Goal: Task Accomplishment & Management: Complete application form

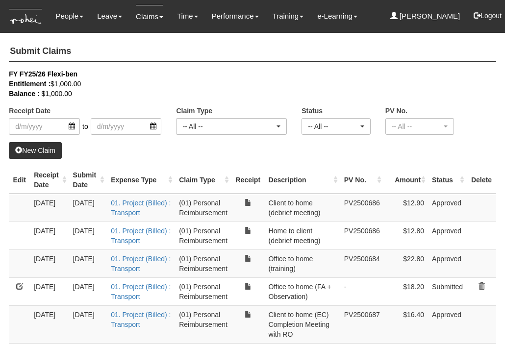
select select "50"
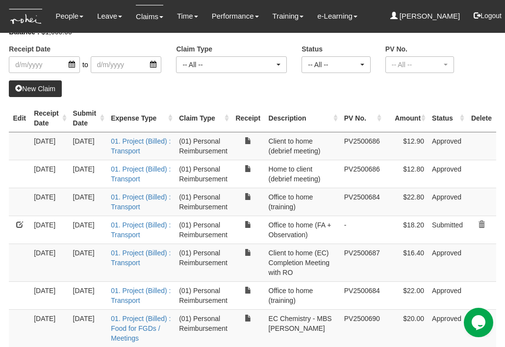
scroll to position [66, 0]
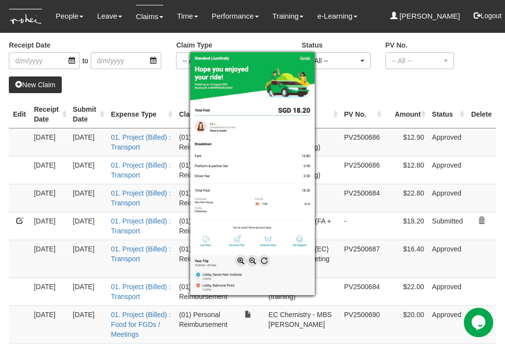
click at [9, 266] on div at bounding box center [252, 173] width 505 height 347
click at [361, 90] on div at bounding box center [252, 173] width 505 height 347
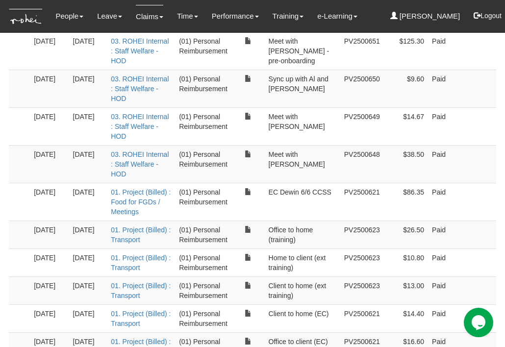
scroll to position [0, 0]
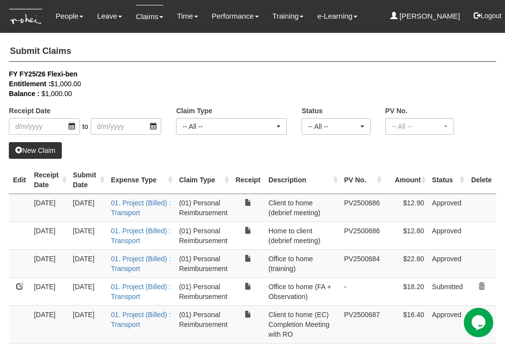
click at [29, 149] on link "New Claim" at bounding box center [35, 150] width 53 height 17
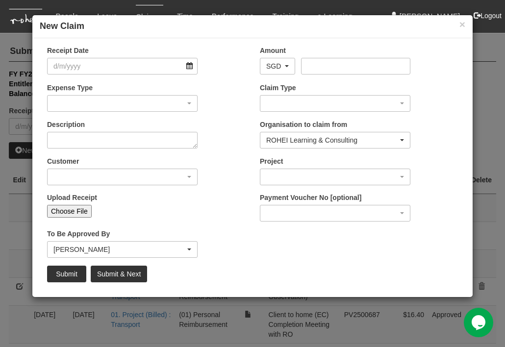
click at [68, 206] on input "Choose File" at bounding box center [69, 211] width 45 height 13
type input "C:\fakepath\WhatsApp Image [DATE] 11.21.07.jpeg"
type input "Choose Another File"
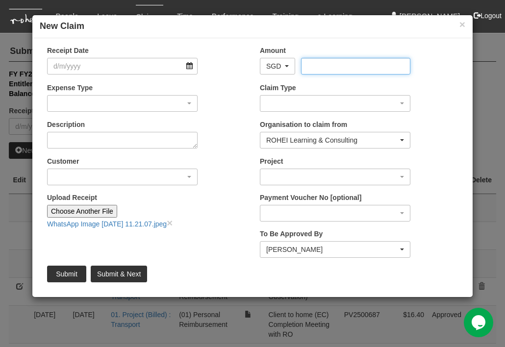
click at [322, 71] on input "Amount" at bounding box center [355, 66] width 109 height 17
type input "163.5"
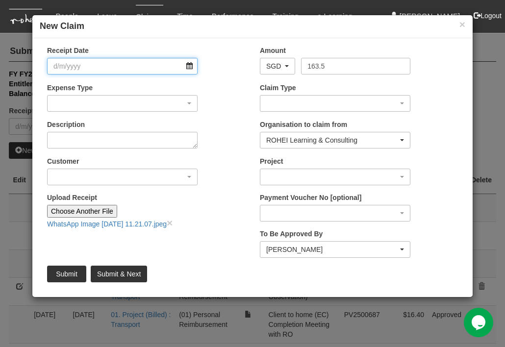
click at [165, 66] on input "Receipt Date" at bounding box center [122, 66] width 151 height 17
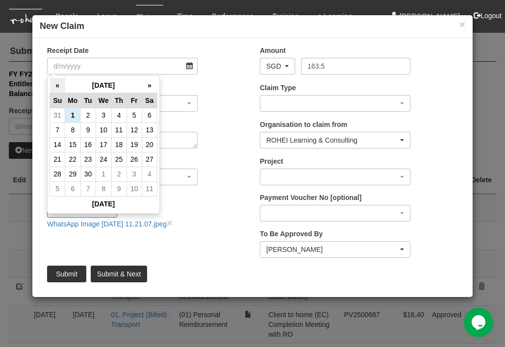
click at [58, 84] on th "«" at bounding box center [57, 85] width 15 height 15
click at [133, 175] on td "29" at bounding box center [134, 174] width 15 height 15
type input "[DATE]"
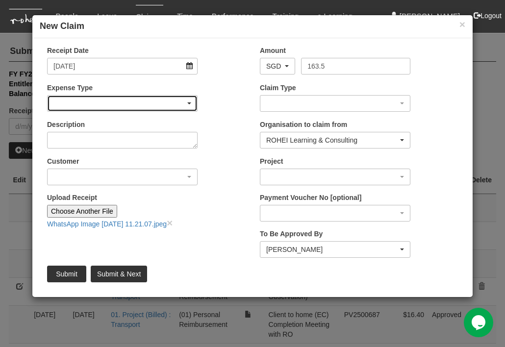
click at [191, 102] on div "button" at bounding box center [123, 104] width 150 height 16
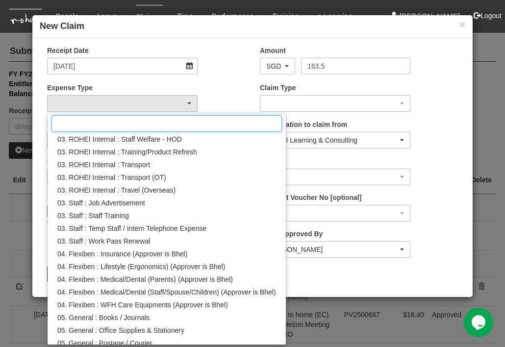
scroll to position [169, 0]
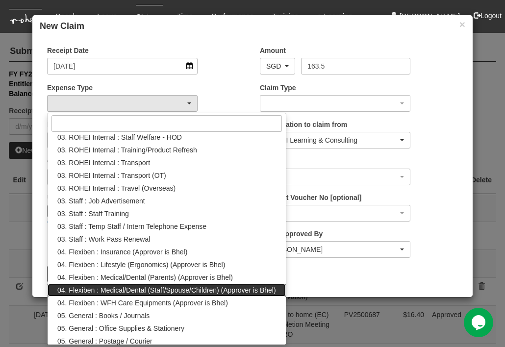
click at [116, 288] on span "04. Flexiben : Medical/Dental (Staff/Spouse/Children) (Approver is Bhel)" at bounding box center [166, 290] width 219 height 10
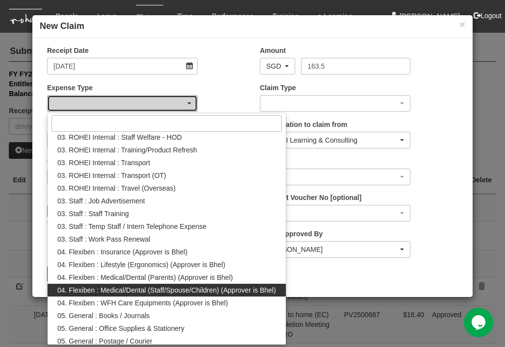
select select "146"
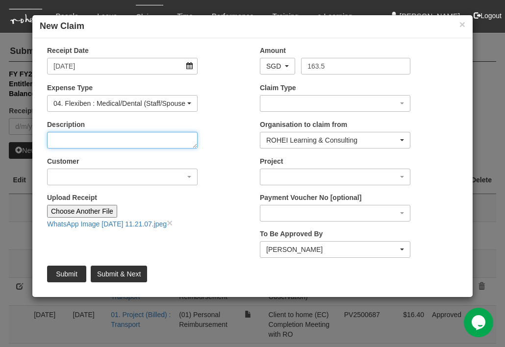
click at [120, 145] on textarea "Description" at bounding box center [122, 140] width 151 height 17
type textarea "Doctor's Consult"
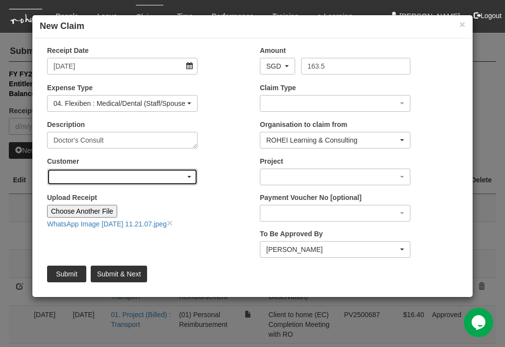
click at [185, 176] on div "button" at bounding box center [123, 177] width 150 height 16
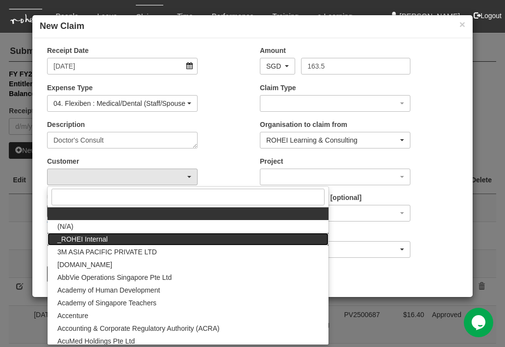
click at [133, 240] on link "_ROHEI Internal" at bounding box center [188, 239] width 281 height 13
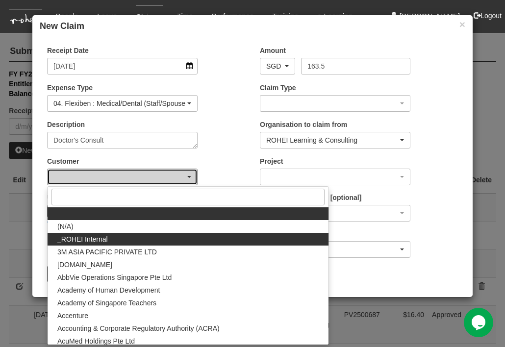
select select "397"
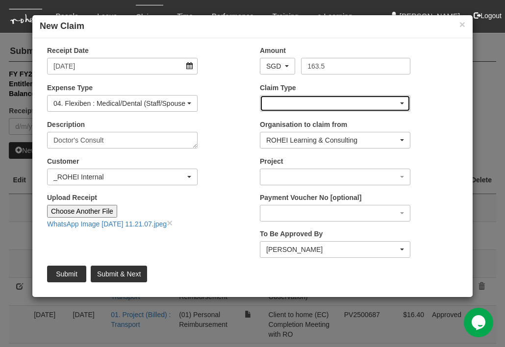
click at [398, 100] on div "button" at bounding box center [335, 104] width 150 height 16
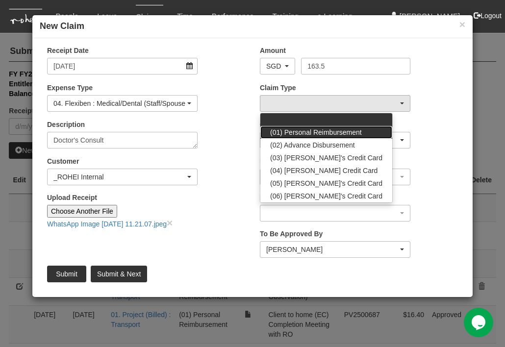
click at [346, 131] on span "(01) Personal Reimbursement" at bounding box center [316, 133] width 92 height 10
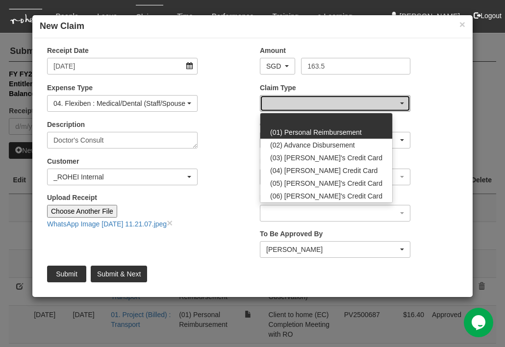
select select "14"
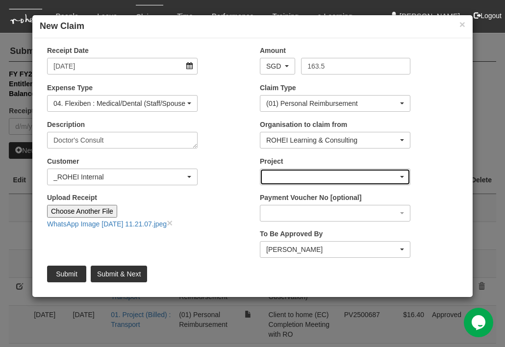
click at [346, 177] on div "button" at bounding box center [335, 177] width 150 height 16
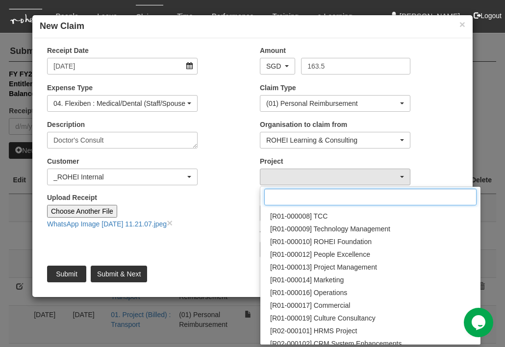
scroll to position [128, 0]
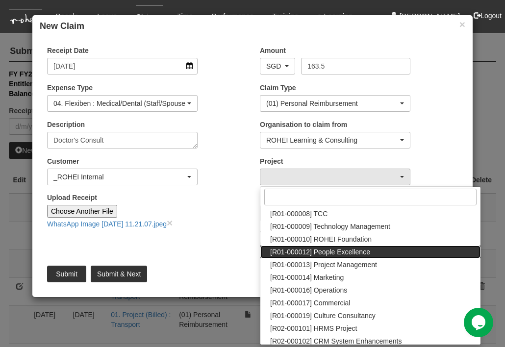
click at [327, 254] on span "[R01-000012] People Excellence" at bounding box center [320, 252] width 100 height 10
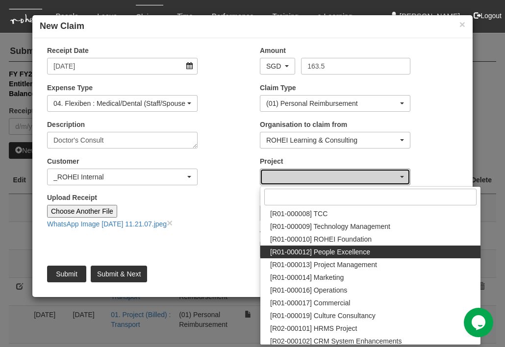
select select "1221"
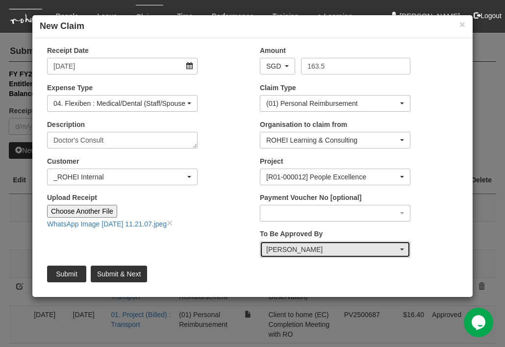
click at [327, 254] on div "[PERSON_NAME]" at bounding box center [332, 250] width 132 height 10
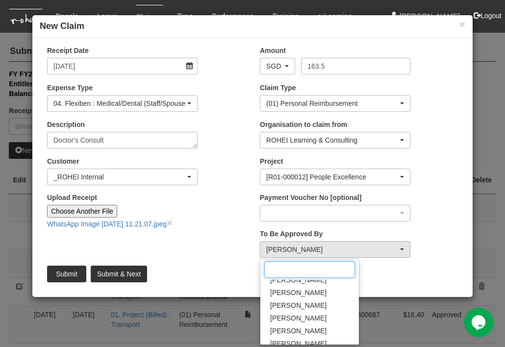
scroll to position [62, 0]
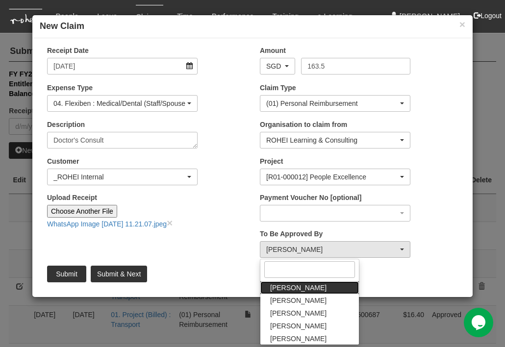
click at [291, 286] on span "[PERSON_NAME]" at bounding box center [298, 288] width 56 height 10
select select "7c74568e-c65a-4e2f-b023-70974c8e3265"
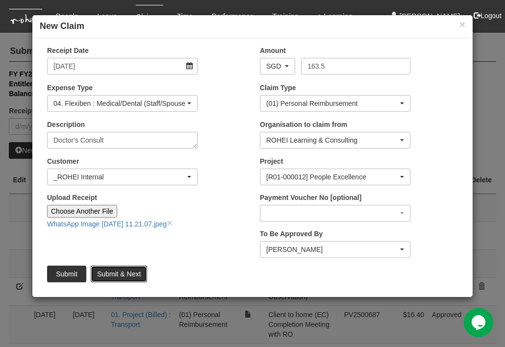
click at [130, 271] on input "Submit & Next" at bounding box center [119, 274] width 56 height 17
type input "Choose File"
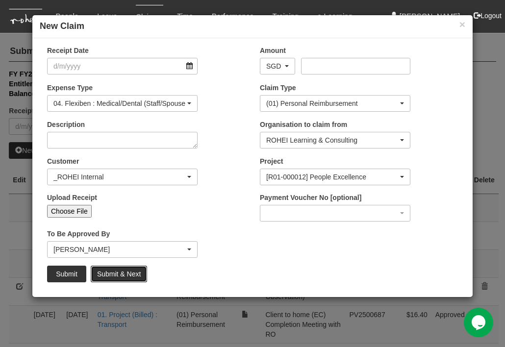
select select "50"
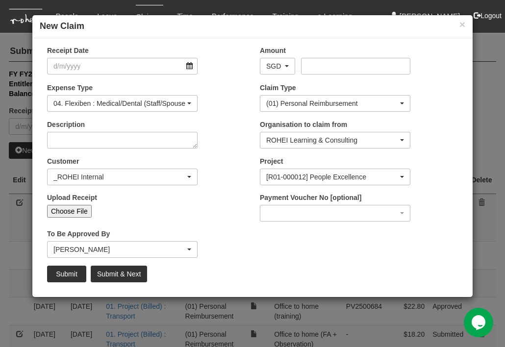
click at [64, 209] on input "Choose File" at bounding box center [69, 211] width 45 height 13
type input "C:\fakepath\WhatsApp Image [DATE] 11.21.06.jpeg"
type input "Choose Another File"
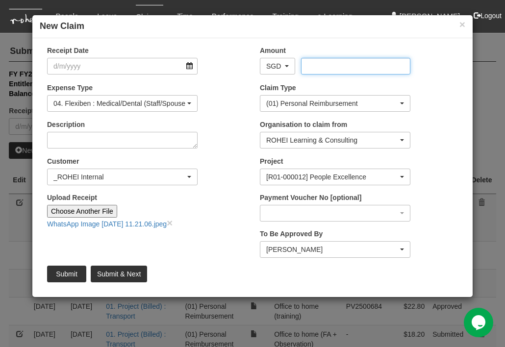
click at [332, 65] on input "Amount" at bounding box center [355, 66] width 109 height 17
type input "45.78"
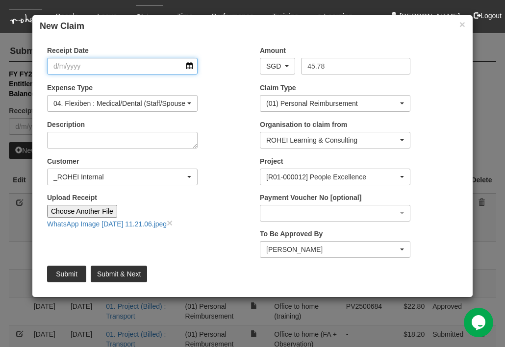
click at [155, 65] on input "Receipt Date" at bounding box center [122, 66] width 151 height 17
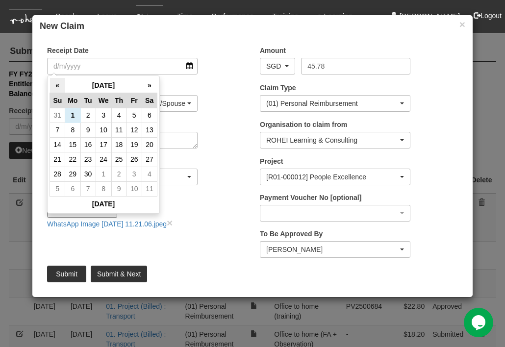
click at [59, 84] on th "«" at bounding box center [57, 85] width 15 height 15
click at [72, 176] on td "25" at bounding box center [72, 174] width 15 height 15
type input "[DATE]"
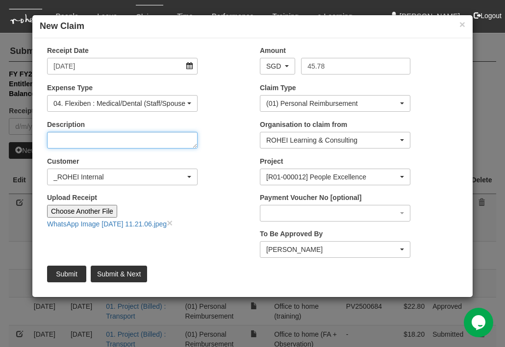
click at [110, 142] on textarea "Description" at bounding box center [122, 140] width 151 height 17
type textarea "[MEDICAL_DATA]"
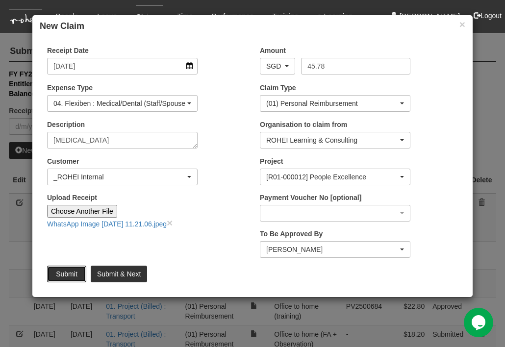
click at [66, 273] on input "Submit" at bounding box center [66, 274] width 39 height 17
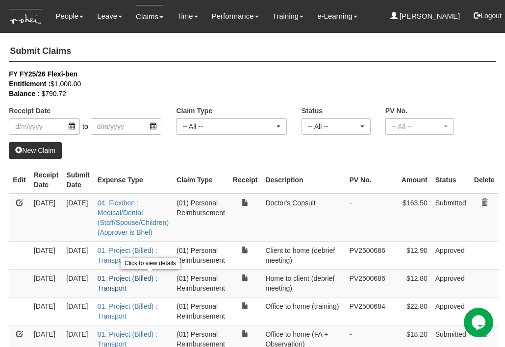
select select "50"
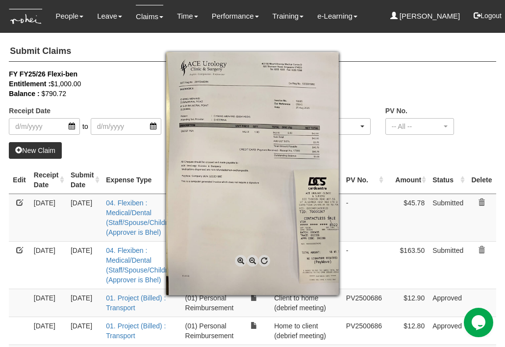
click at [242, 261] on span at bounding box center [241, 261] width 12 height 12
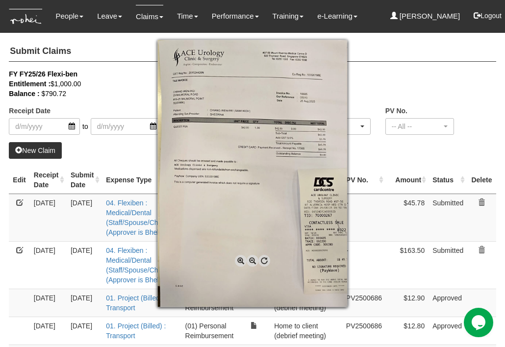
click at [242, 261] on span at bounding box center [241, 261] width 12 height 12
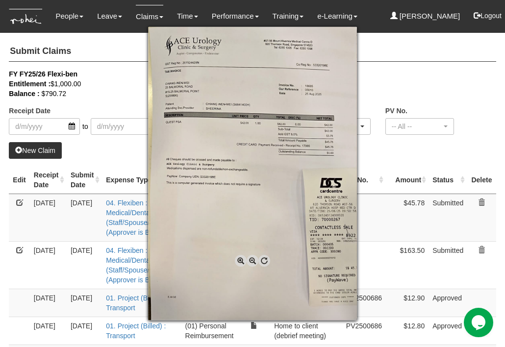
click at [242, 261] on span at bounding box center [241, 261] width 12 height 12
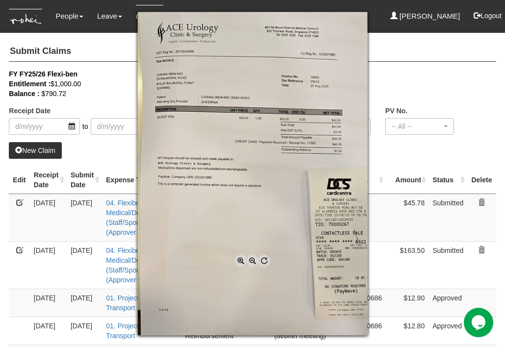
click at [242, 261] on span at bounding box center [241, 261] width 12 height 12
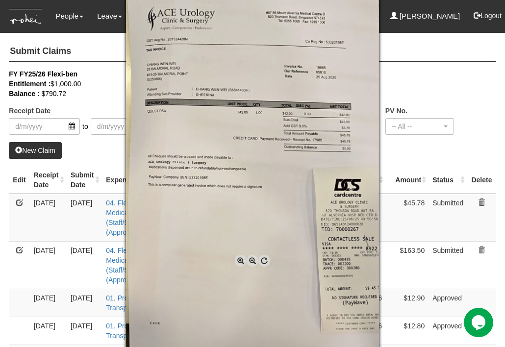
click at [242, 261] on span at bounding box center [241, 261] width 12 height 12
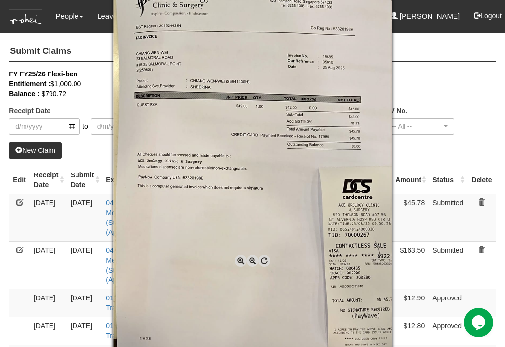
click at [242, 261] on span at bounding box center [241, 261] width 12 height 12
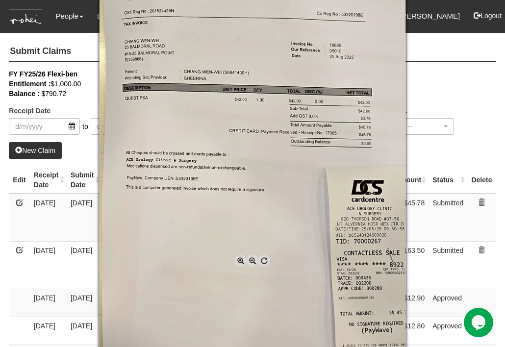
click at [242, 261] on span at bounding box center [241, 261] width 12 height 12
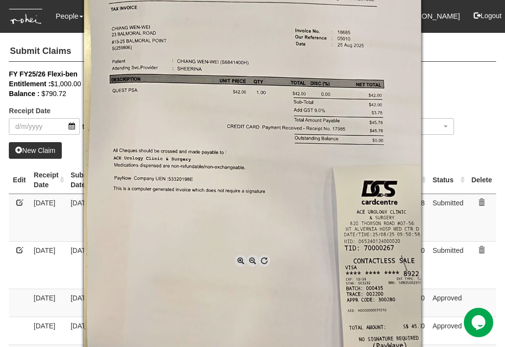
click at [242, 261] on span at bounding box center [241, 261] width 12 height 12
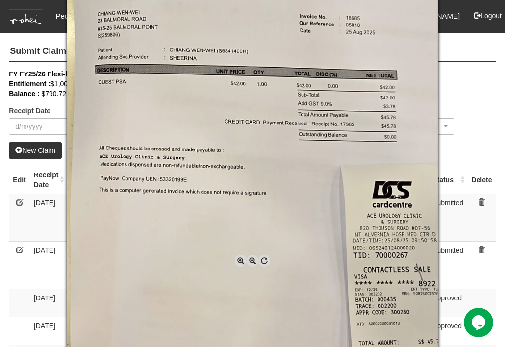
click at [242, 261] on span at bounding box center [241, 261] width 12 height 12
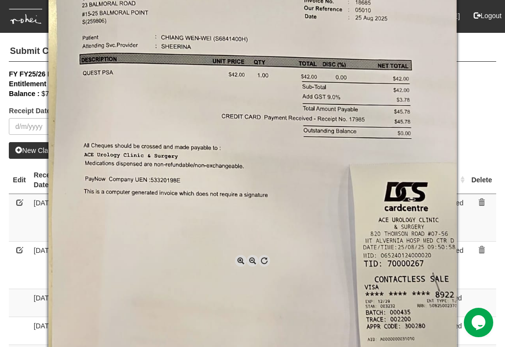
click at [242, 261] on span at bounding box center [241, 261] width 12 height 12
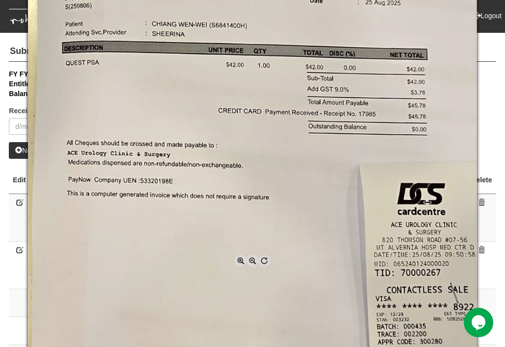
click at [251, 259] on span at bounding box center [253, 261] width 12 height 12
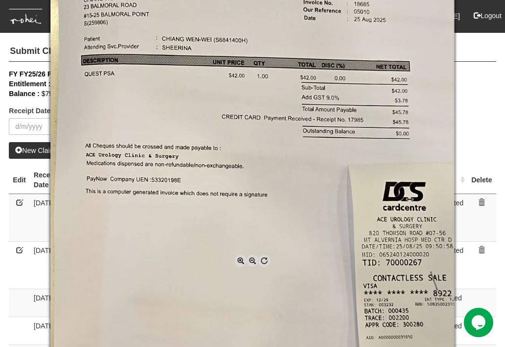
click at [251, 259] on span at bounding box center [253, 261] width 12 height 12
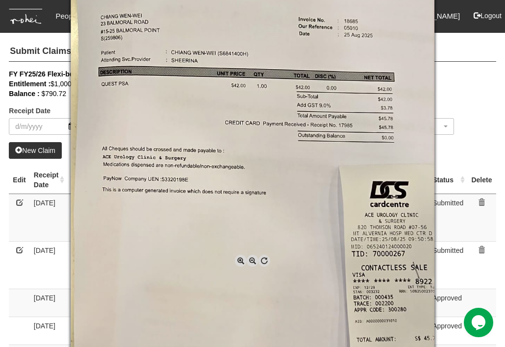
click at [251, 259] on span at bounding box center [253, 261] width 12 height 12
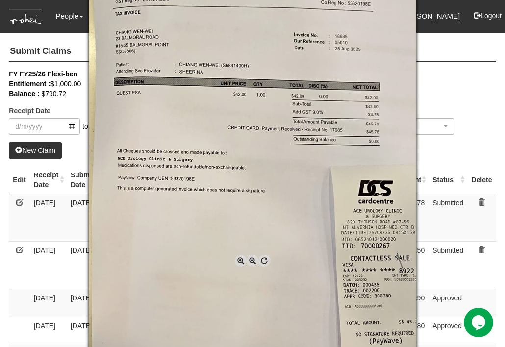
click at [251, 259] on span at bounding box center [253, 261] width 12 height 12
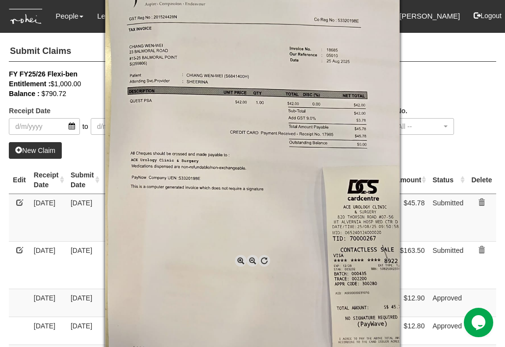
click at [251, 259] on span at bounding box center [253, 261] width 12 height 12
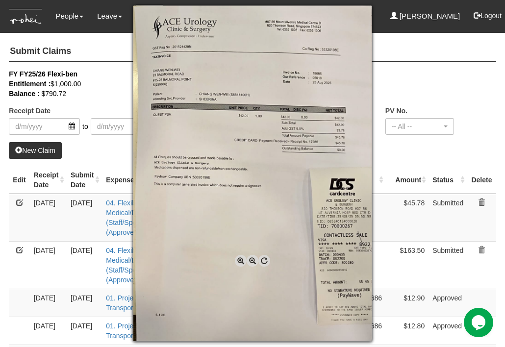
click at [428, 154] on div at bounding box center [252, 173] width 505 height 347
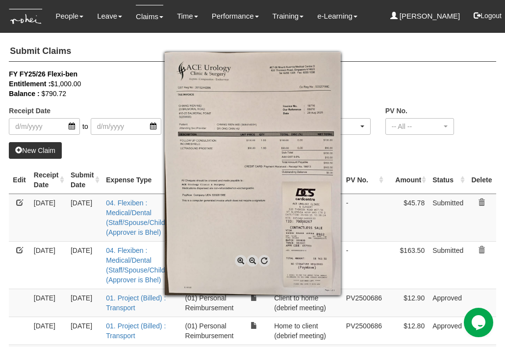
click at [237, 259] on span at bounding box center [241, 261] width 12 height 12
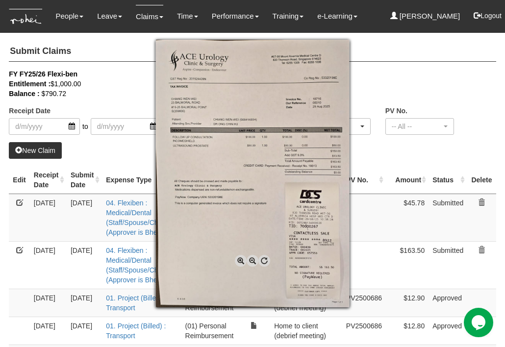
click at [237, 259] on span at bounding box center [241, 261] width 12 height 12
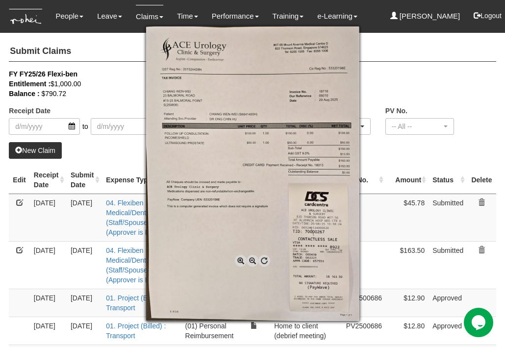
click at [237, 259] on span at bounding box center [241, 261] width 12 height 12
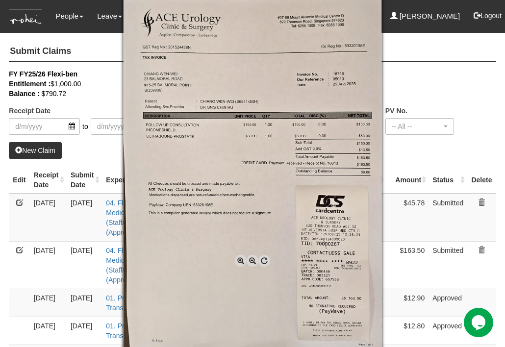
click at [237, 259] on span at bounding box center [241, 261] width 12 height 12
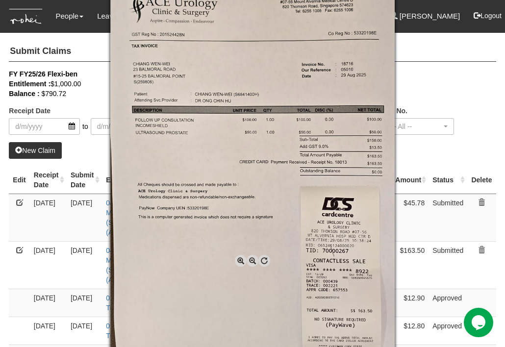
click at [237, 259] on span at bounding box center [241, 261] width 12 height 12
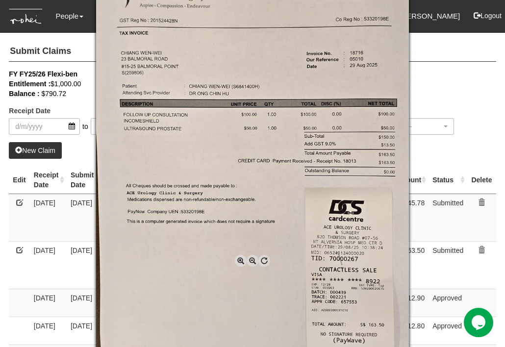
click at [237, 259] on span at bounding box center [241, 261] width 12 height 12
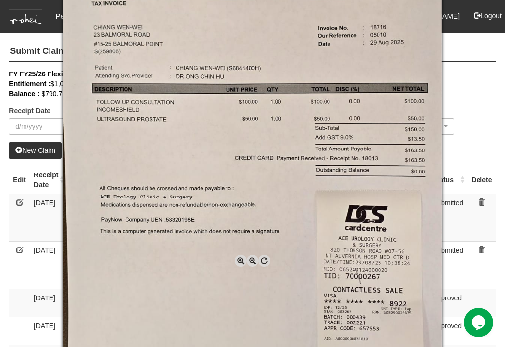
click at [237, 259] on span at bounding box center [241, 261] width 12 height 12
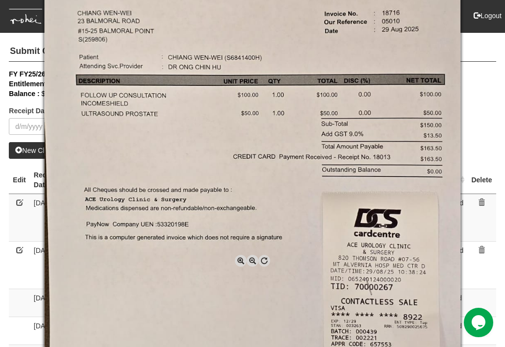
click at [237, 259] on span at bounding box center [241, 261] width 12 height 12
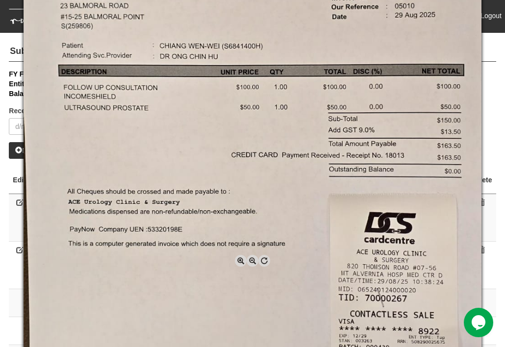
click at [495, 130] on div at bounding box center [252, 173] width 505 height 347
